Goal: Check status: Check status

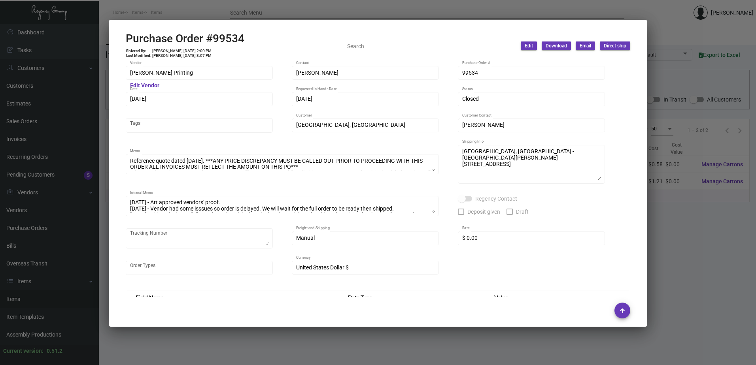
scroll to position [356, 0]
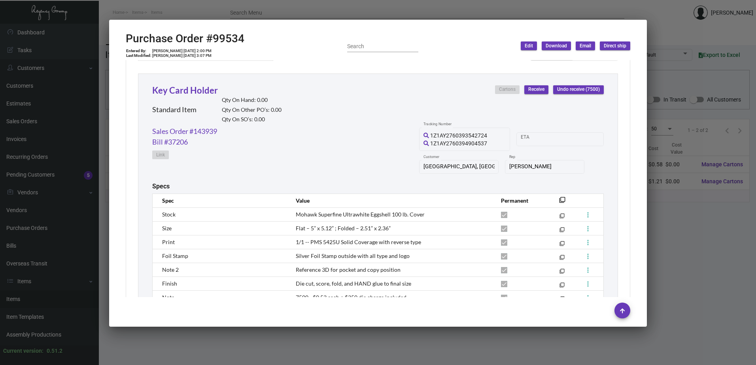
click at [201, 13] on div at bounding box center [378, 182] width 756 height 365
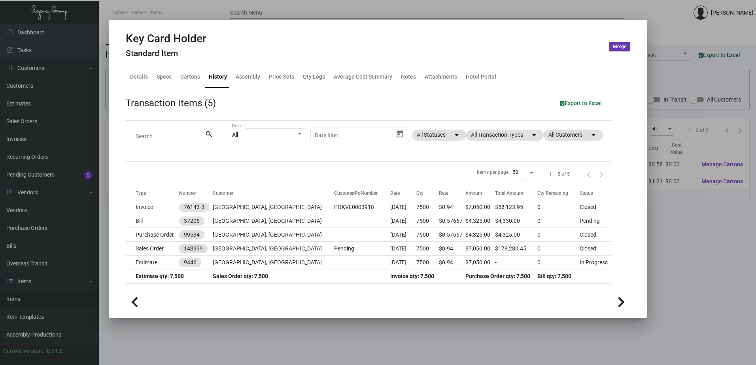
click at [103, 84] on div at bounding box center [378, 182] width 756 height 365
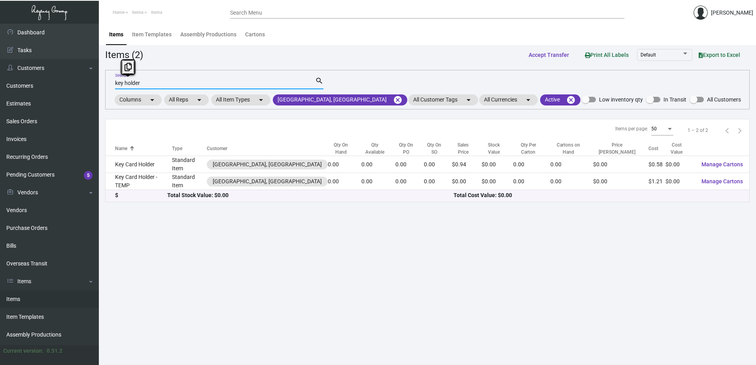
drag, startPoint x: 158, startPoint y: 85, endPoint x: 99, endPoint y: 85, distance: 59.7
click at [99, 85] on main "Items Item Templates Assembly Productions Cartons Items (2) Accept Transfer Pri…" at bounding box center [427, 194] width 657 height 341
click at [34, 232] on link "Purchase Orders" at bounding box center [49, 228] width 99 height 18
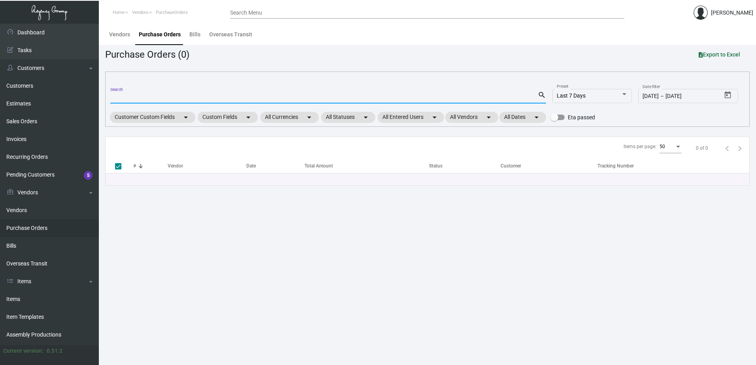
click at [149, 96] on input "Search" at bounding box center [323, 97] width 427 height 6
type input "98792"
checkbox input "false"
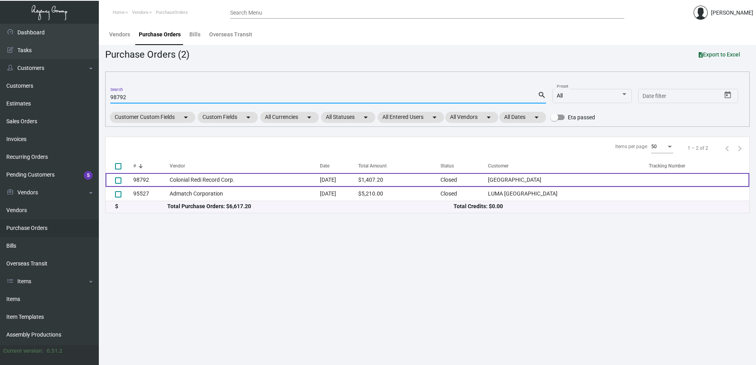
type input "98792"
click at [237, 177] on td "Colonial Redi Record Corp." at bounding box center [245, 180] width 150 height 14
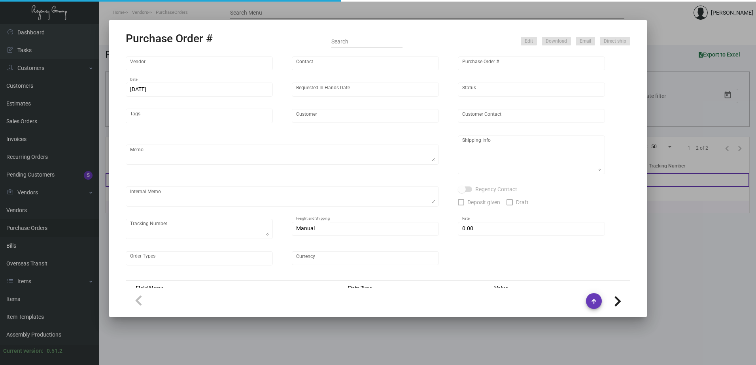
type input "Colonial Redi Record Corp."
type input "[PERSON_NAME]"
type input "98792"
type input "[DATE]"
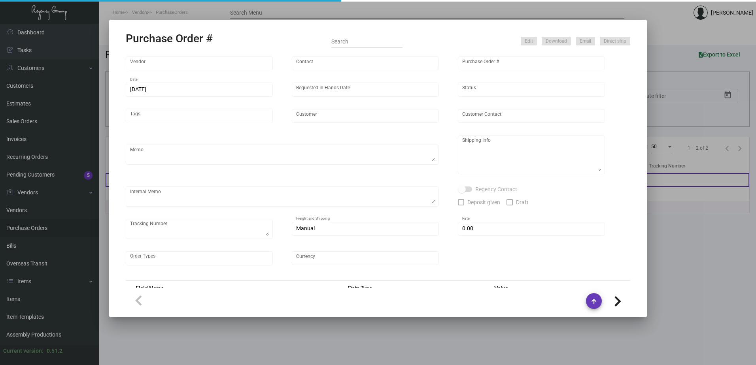
type input "[GEOGRAPHIC_DATA]"
type input "[PERSON_NAME]"
type textarea "[GEOGRAPHIC_DATA] - [PERSON_NAME] [STREET_ADDRESS]"
type input "$ 0.00"
type input "United States Dollar $"
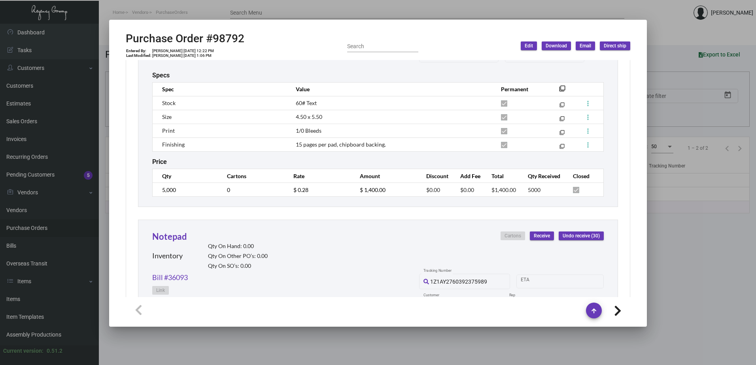
scroll to position [651, 0]
